Goal: Navigation & Orientation: Understand site structure

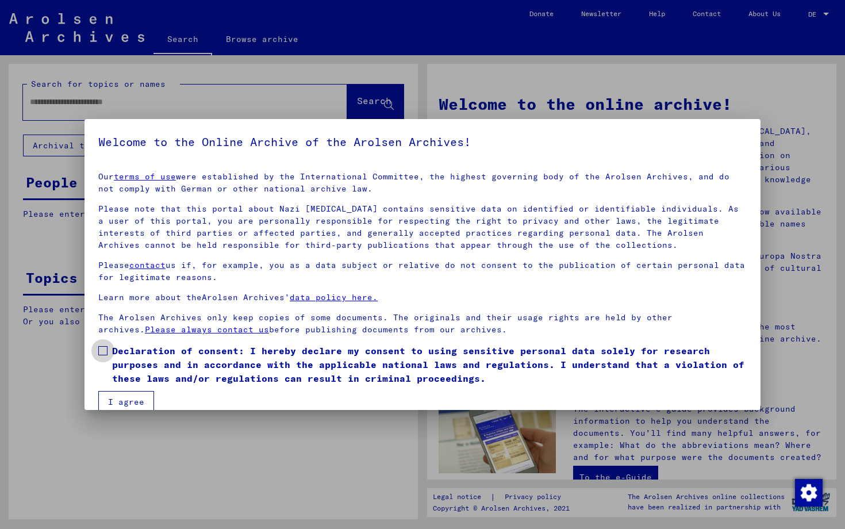
click at [138, 354] on font "Declaration of consent: I hereby declare my consent to using sensitive personal…" at bounding box center [428, 364] width 632 height 39
click at [121, 393] on button "I agree" at bounding box center [126, 402] width 56 height 22
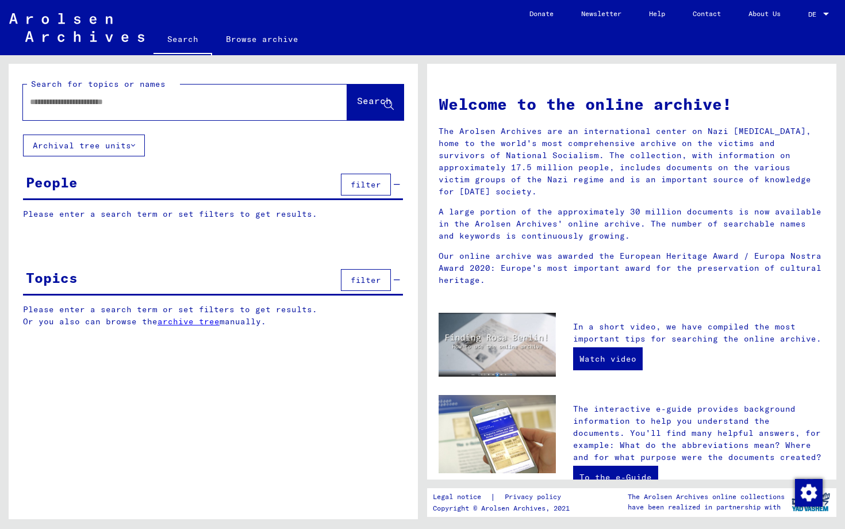
click at [114, 149] on font "Archival tree units" at bounding box center [82, 145] width 98 height 10
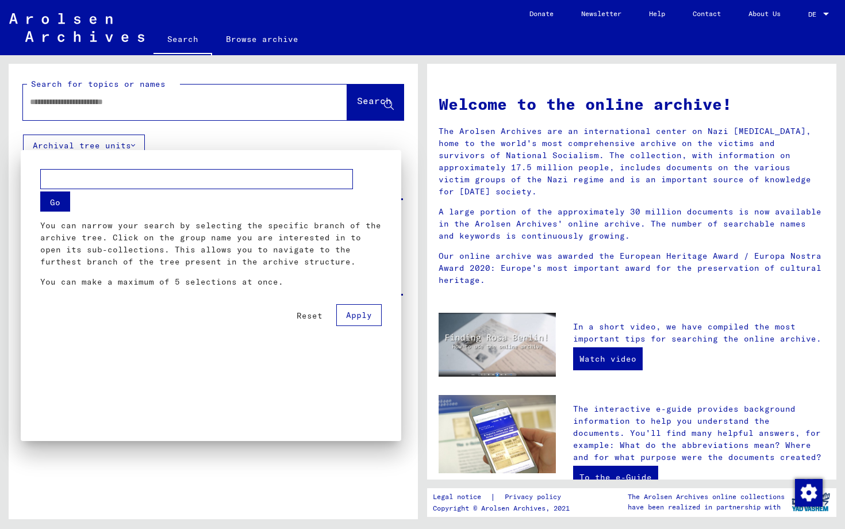
click at [668, 287] on div at bounding box center [422, 264] width 845 height 529
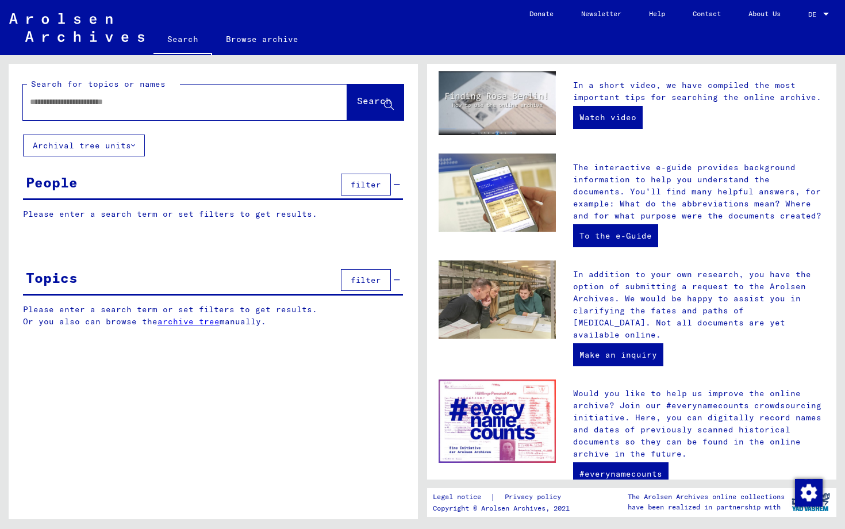
scroll to position [277, 0]
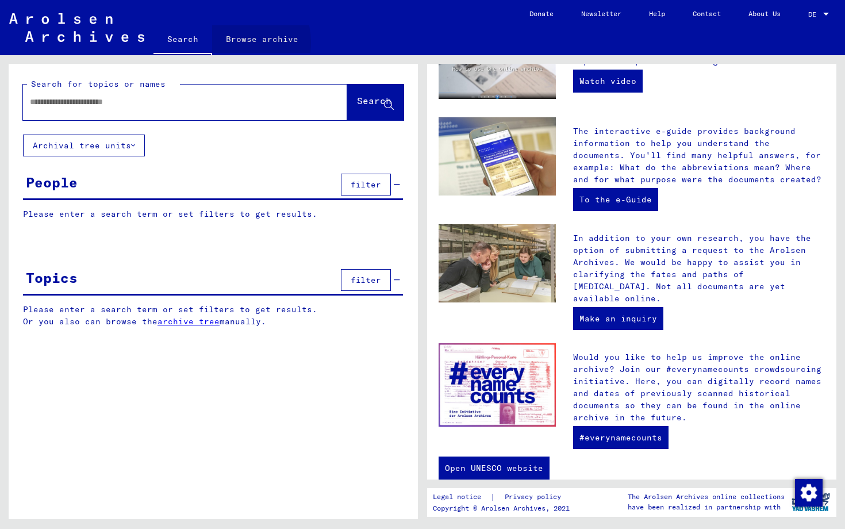
click at [233, 43] on font "Browse archive" at bounding box center [262, 39] width 72 height 10
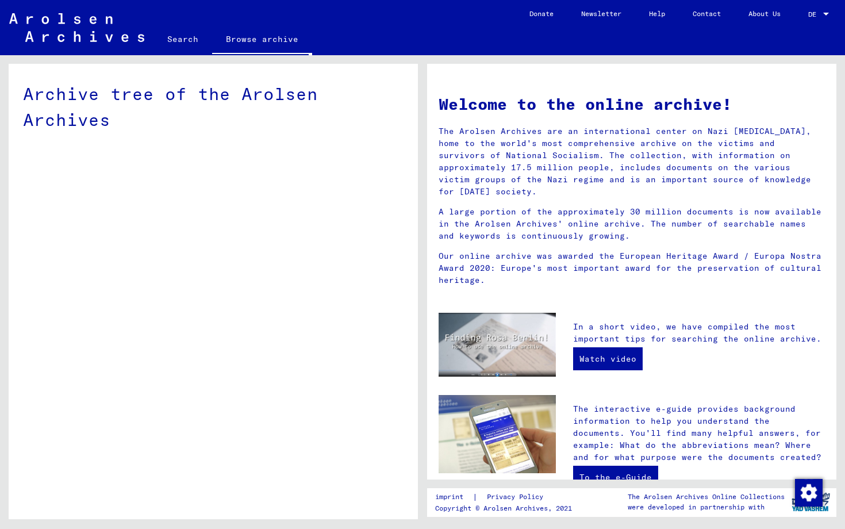
click at [147, 170] on div "Archive tree of the Arolsen Archives" at bounding box center [213, 296] width 409 height 464
click at [82, 106] on div "Archive tree of the Arolsen Archives" at bounding box center [213, 107] width 380 height 52
click at [84, 102] on font "Archive tree of the Arolsen Archives" at bounding box center [170, 107] width 295 height 48
click at [80, 132] on div "Archive tree of the Arolsen Archives" at bounding box center [213, 107] width 380 height 52
click at [80, 124] on font "Archive tree of the Arolsen Archives" at bounding box center [170, 107] width 295 height 48
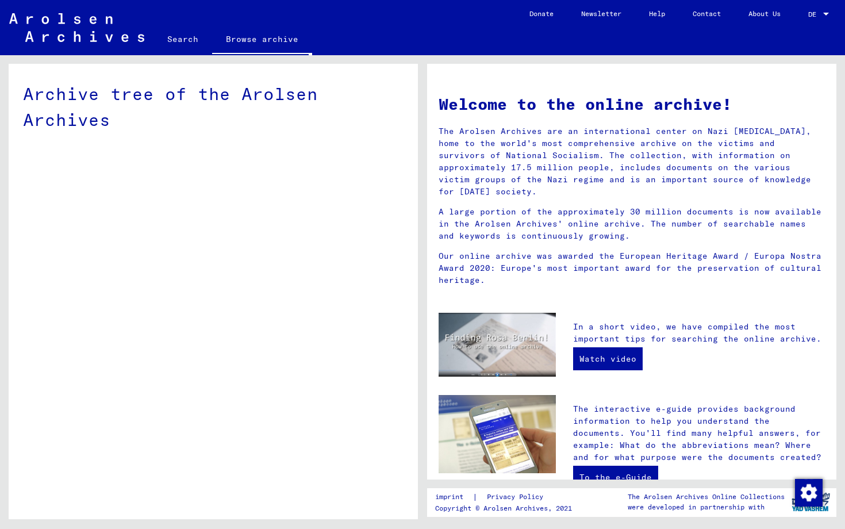
scroll to position [277, 0]
